Goal: Find specific page/section: Find specific page/section

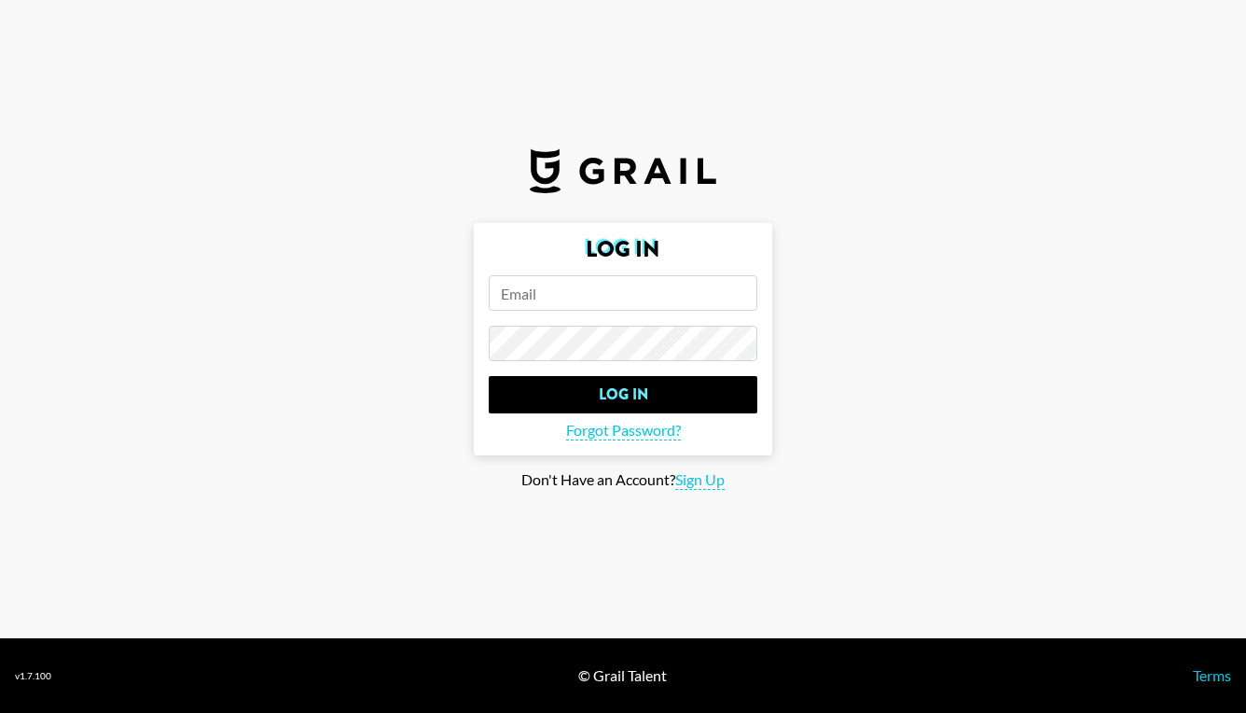
click at [647, 289] on input "email" at bounding box center [623, 292] width 269 height 35
type input "[EMAIL_ADDRESS][DOMAIN_NAME]"
click at [623, 395] on input "Log In" at bounding box center [623, 394] width 269 height 37
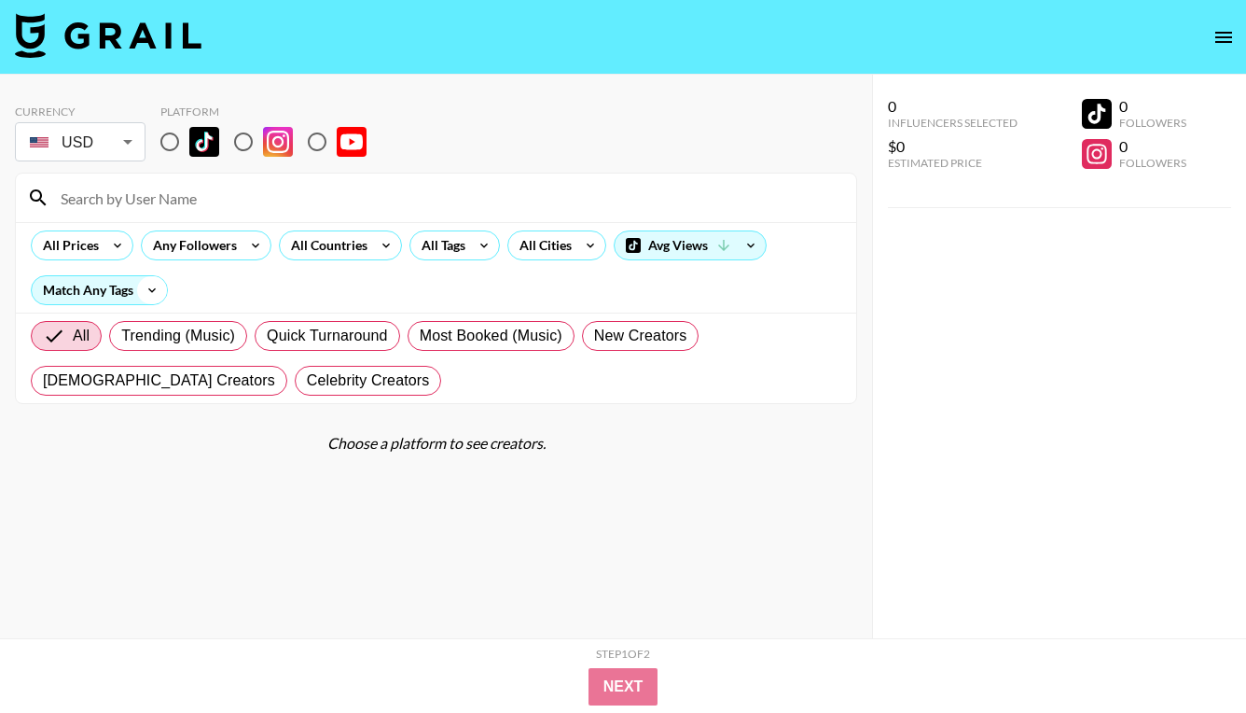
click at [156, 289] on icon at bounding box center [151, 290] width 7 height 5
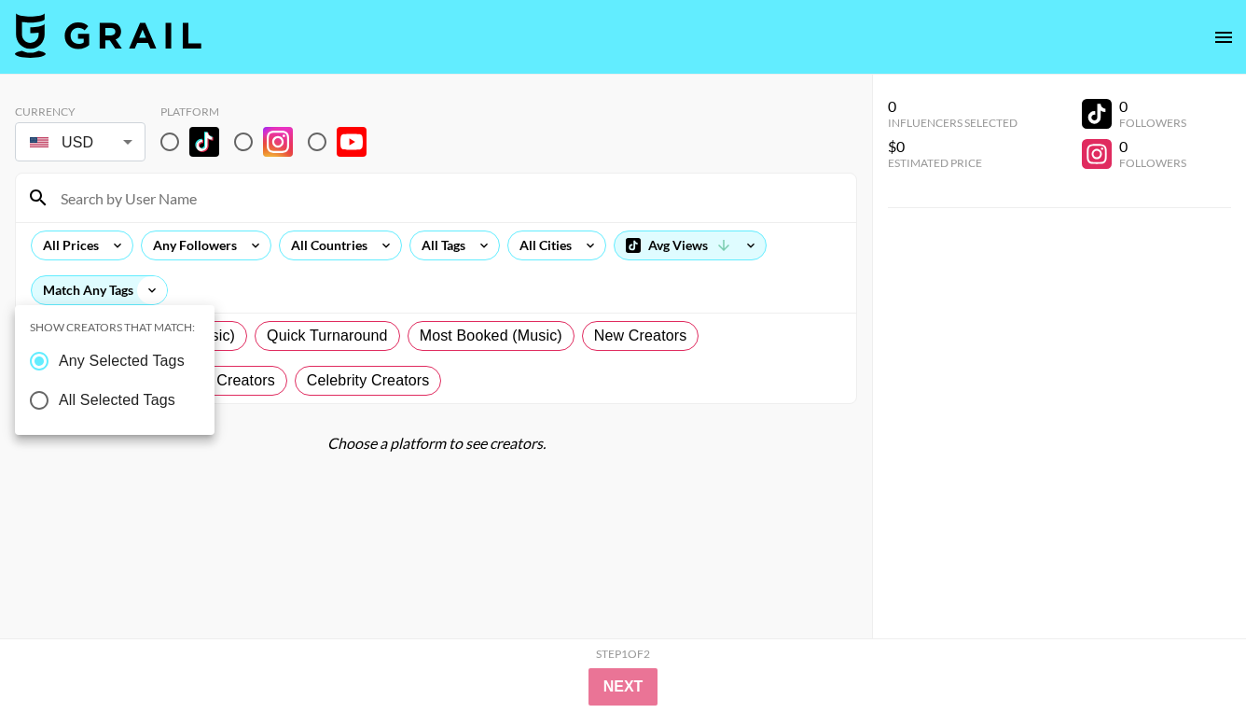
click at [156, 289] on div at bounding box center [623, 356] width 1246 height 713
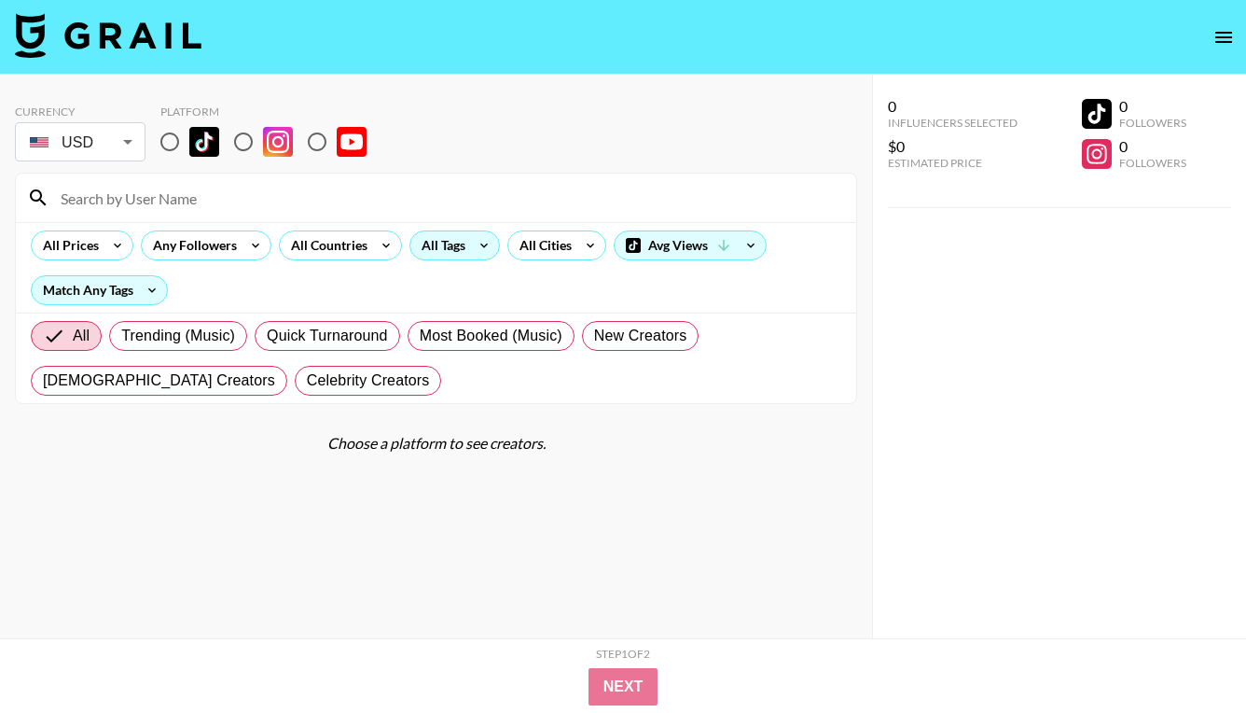
click at [484, 250] on icon at bounding box center [484, 245] width 30 height 28
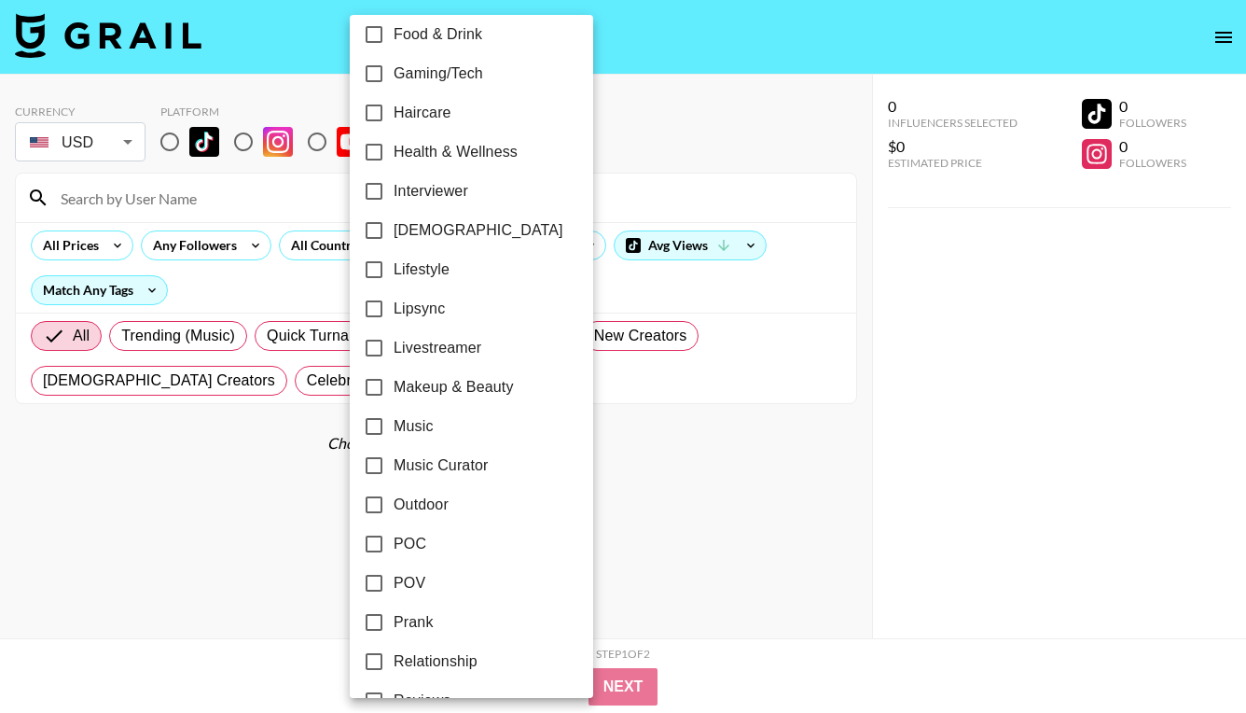
scroll to position [715, 0]
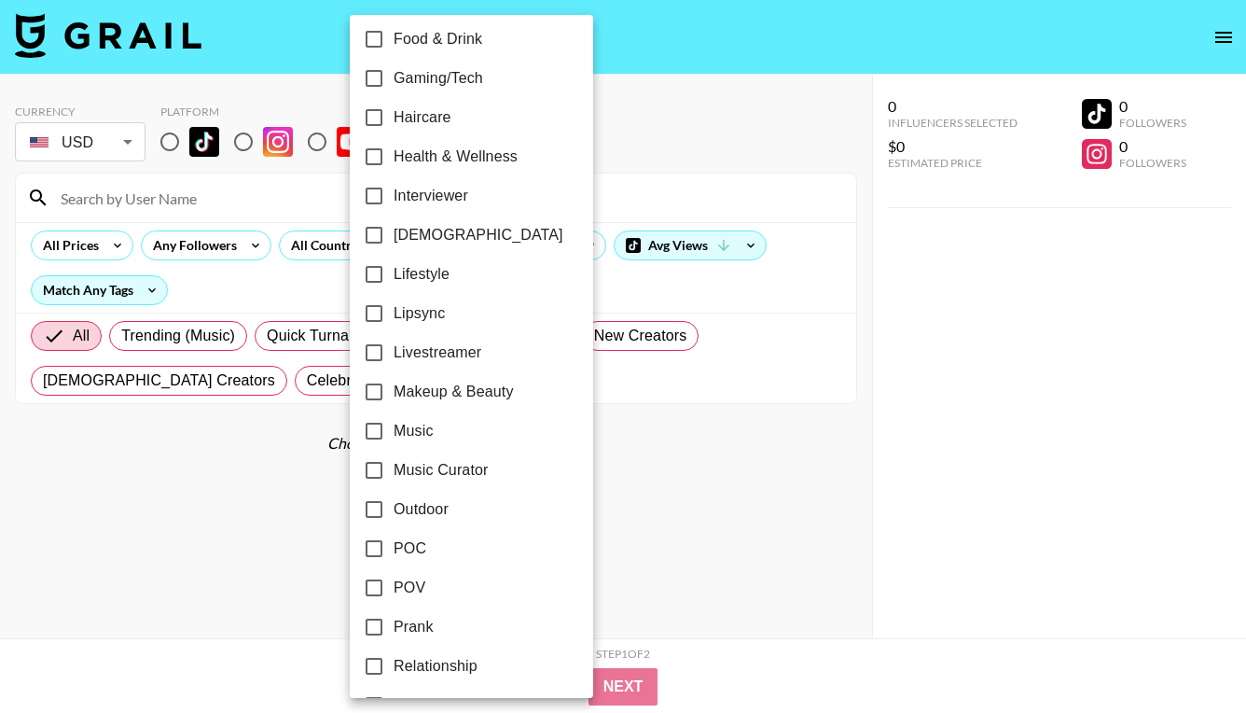
click at [644, 374] on div at bounding box center [623, 356] width 1246 height 713
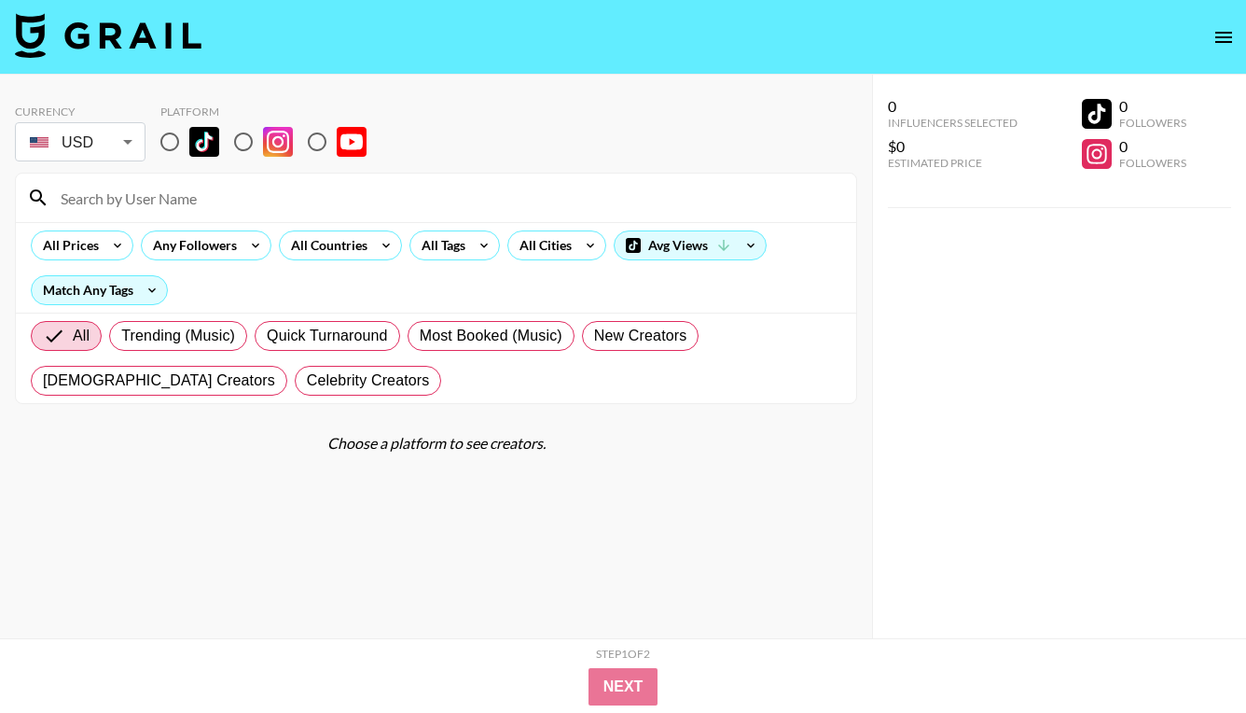
click at [134, 209] on input at bounding box center [447, 198] width 796 height 30
type input "0"
type input "00h"
click at [167, 141] on input "radio" at bounding box center [169, 141] width 39 height 39
radio input "true"
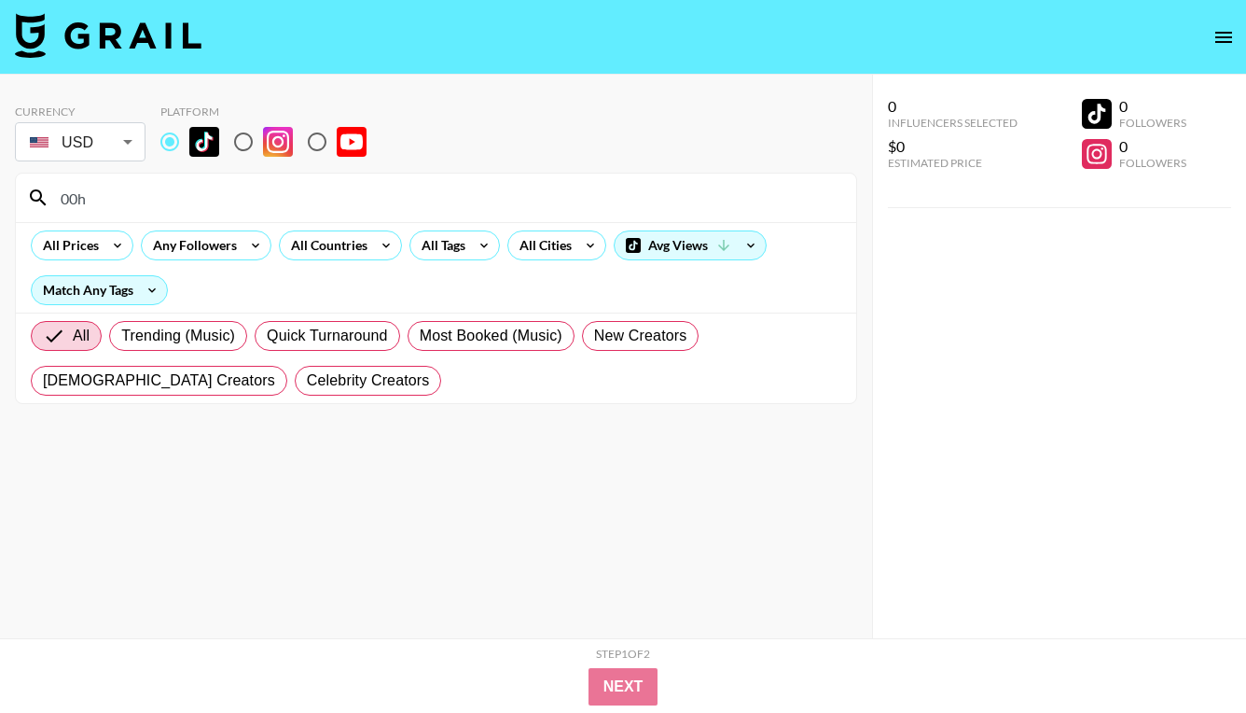
click at [252, 210] on input "00h" at bounding box center [447, 198] width 796 height 30
click at [426, 187] on input "00h" at bounding box center [447, 198] width 796 height 30
type input ".angel"
click at [422, 186] on input ".angel" at bounding box center [447, 198] width 796 height 30
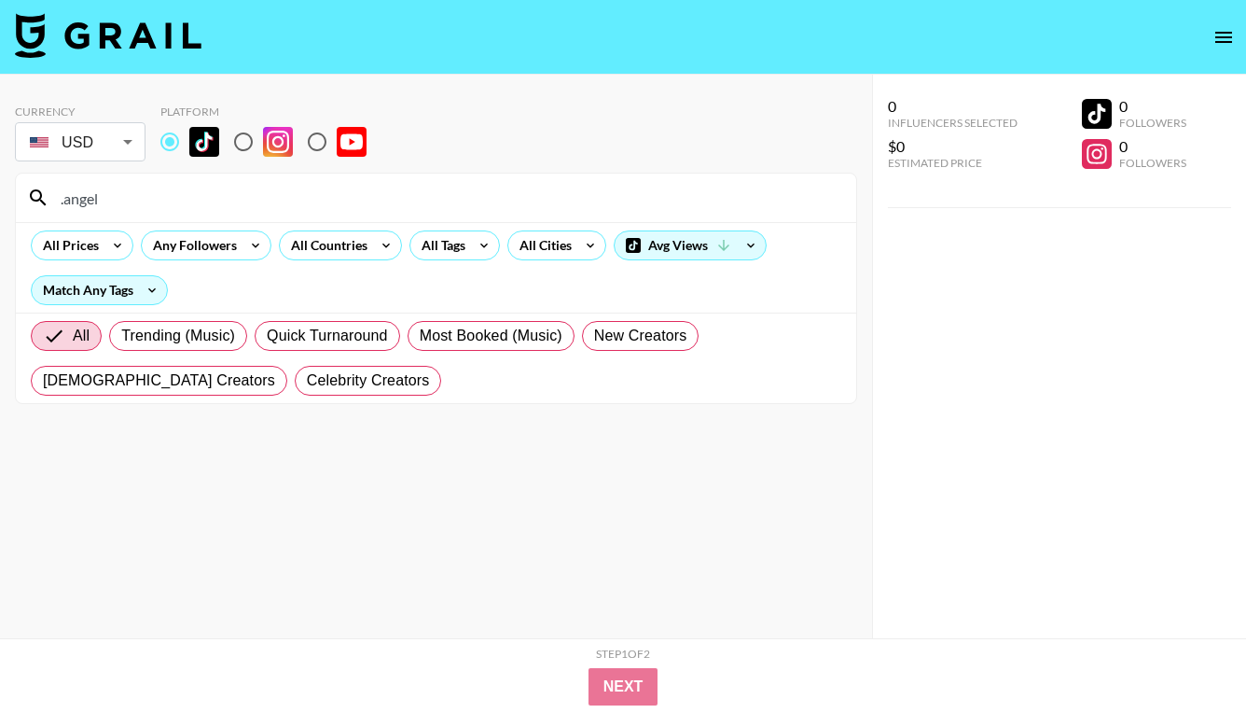
click at [422, 186] on input ".angel" at bounding box center [447, 198] width 796 height 30
click at [430, 189] on input "[PERSON_NAME]" at bounding box center [447, 198] width 796 height 30
click at [635, 199] on input "stack" at bounding box center [447, 198] width 796 height 30
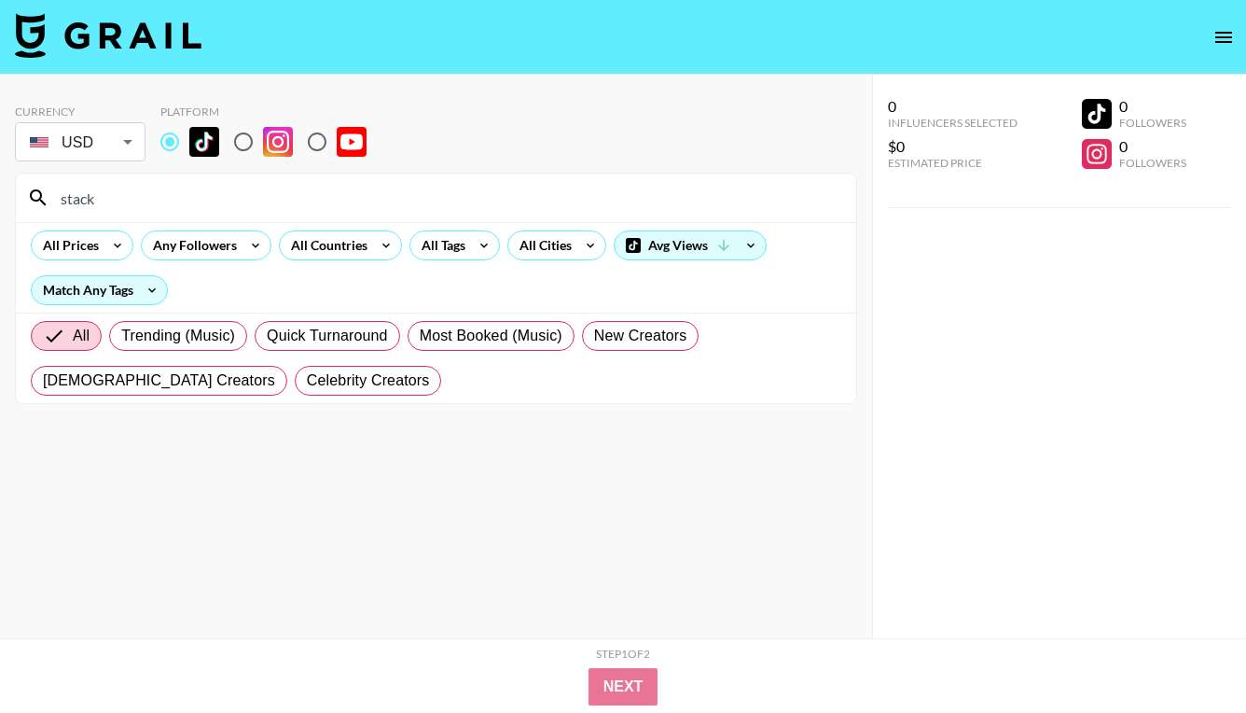
click at [635, 199] on input "stack" at bounding box center [447, 198] width 796 height 30
click at [465, 193] on input "music-at" at bounding box center [447, 198] width 796 height 30
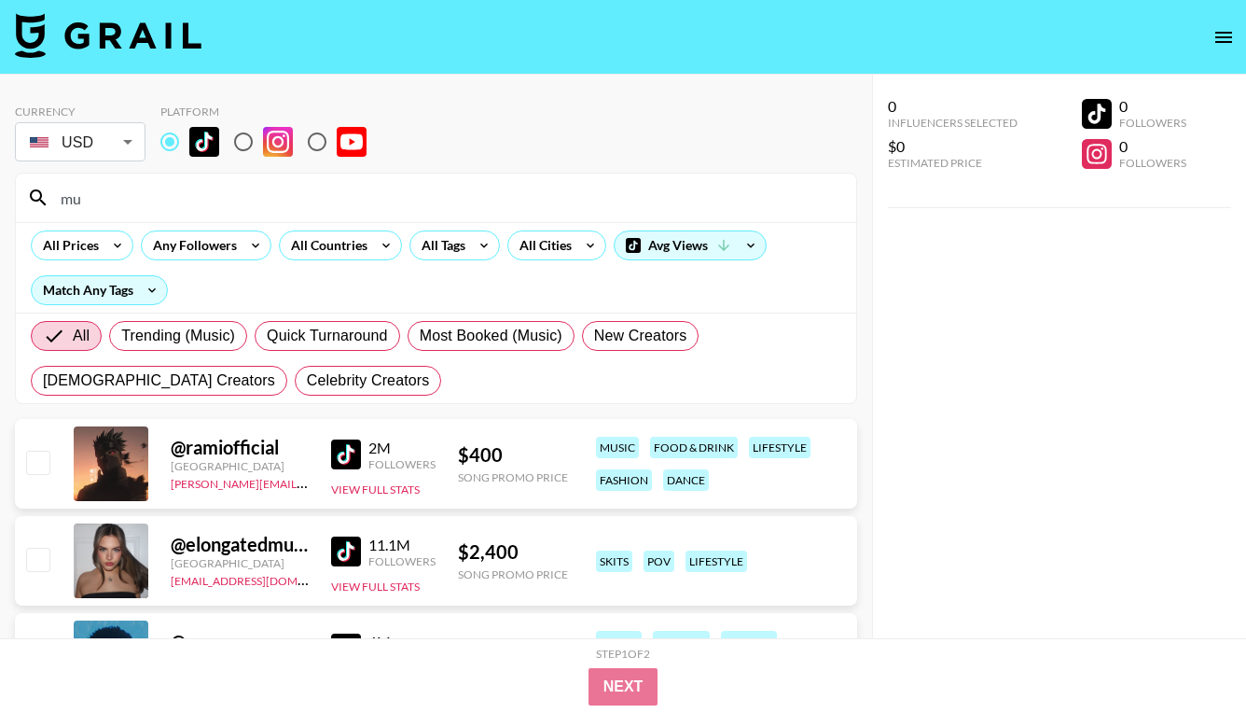
type input "m"
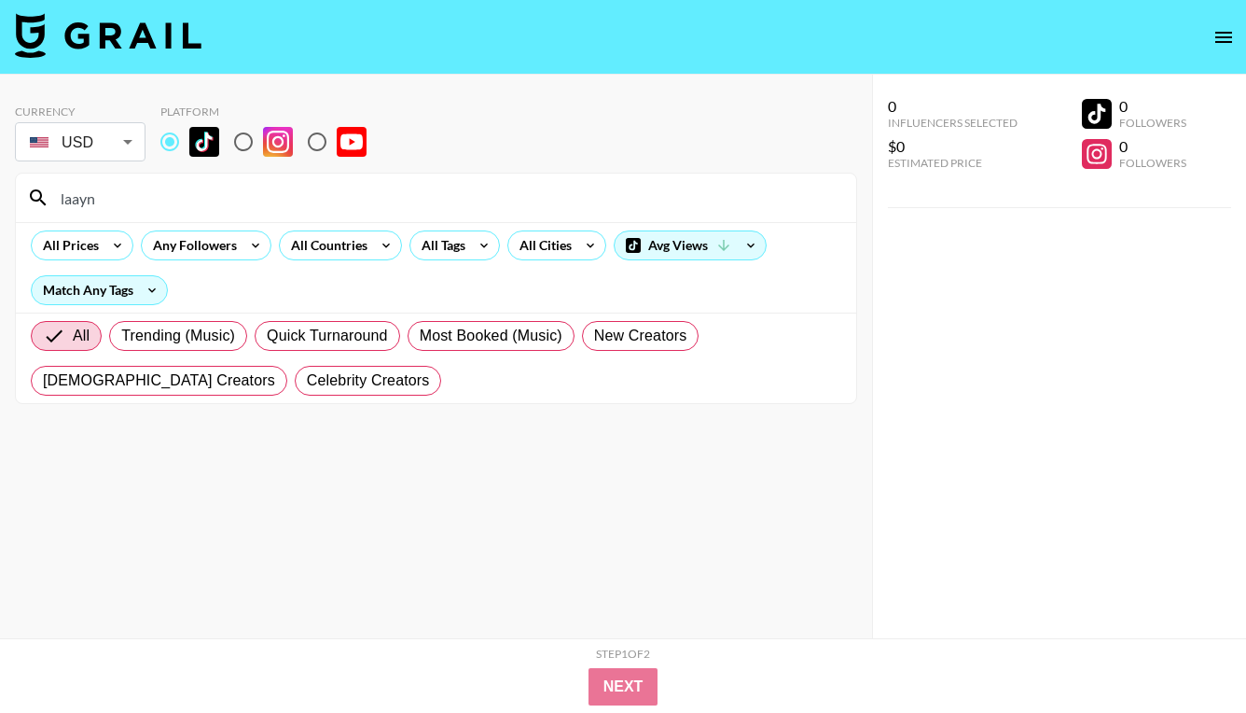
type input "laayni"
click at [379, 209] on input "laayni" at bounding box center [447, 198] width 796 height 30
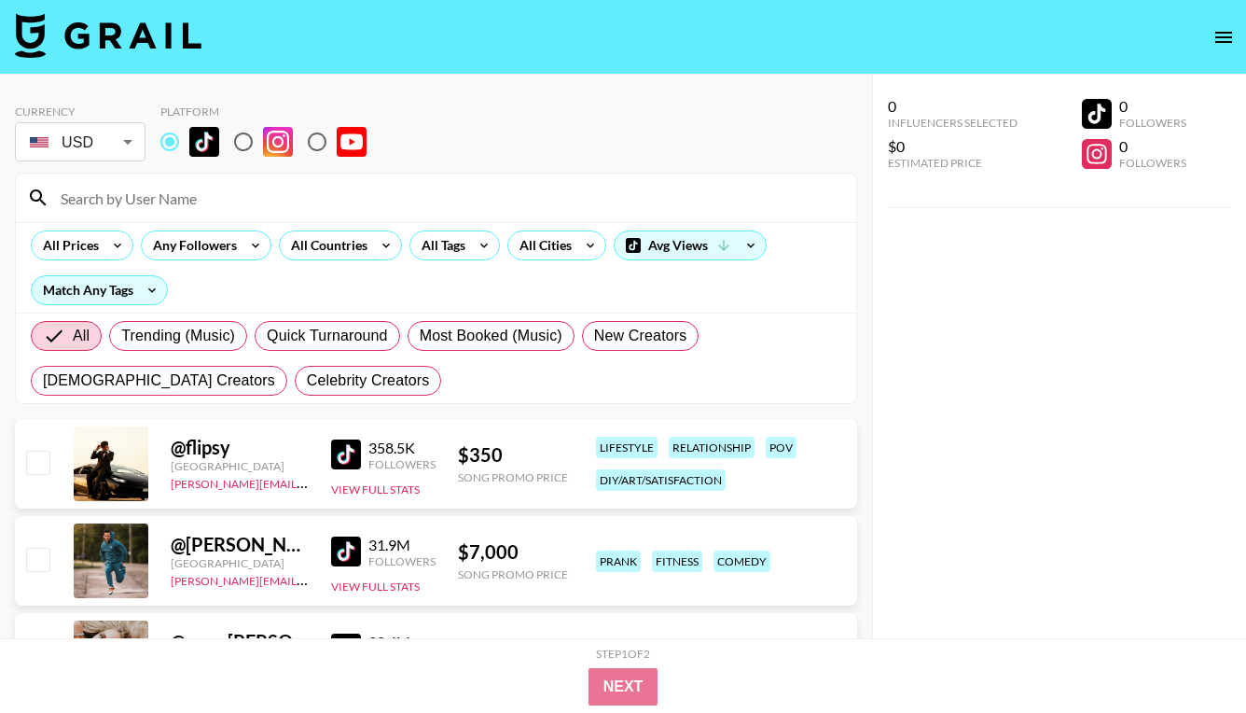
click at [482, 166] on section "Currency USD USD ​ Platform All Prices Any Followers All Countries All Tags All…" at bounding box center [436, 247] width 842 height 314
